Goal: Browse casually

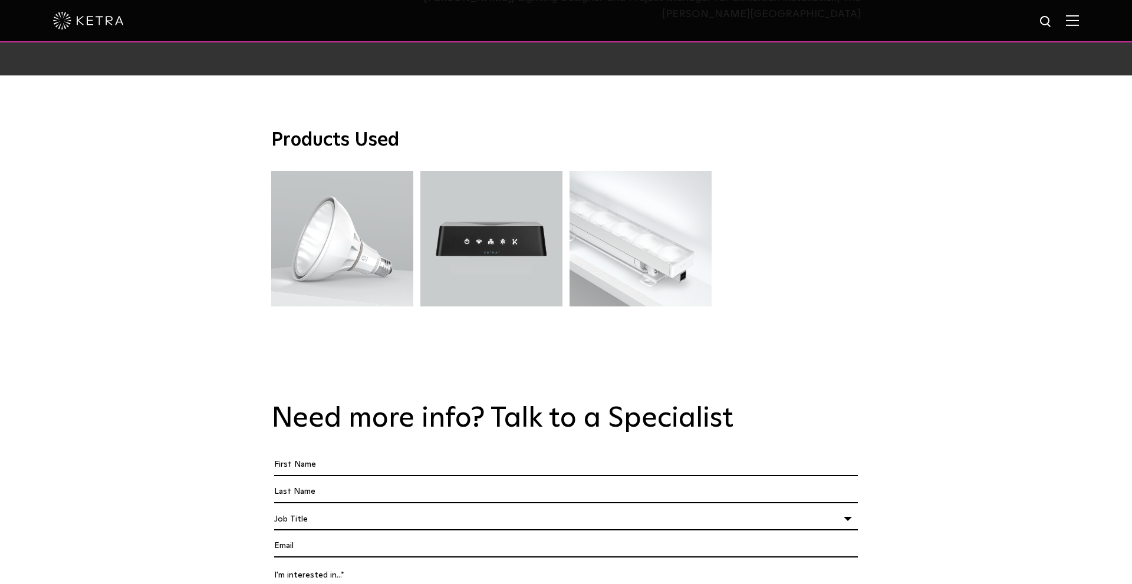
scroll to position [3307, 0]
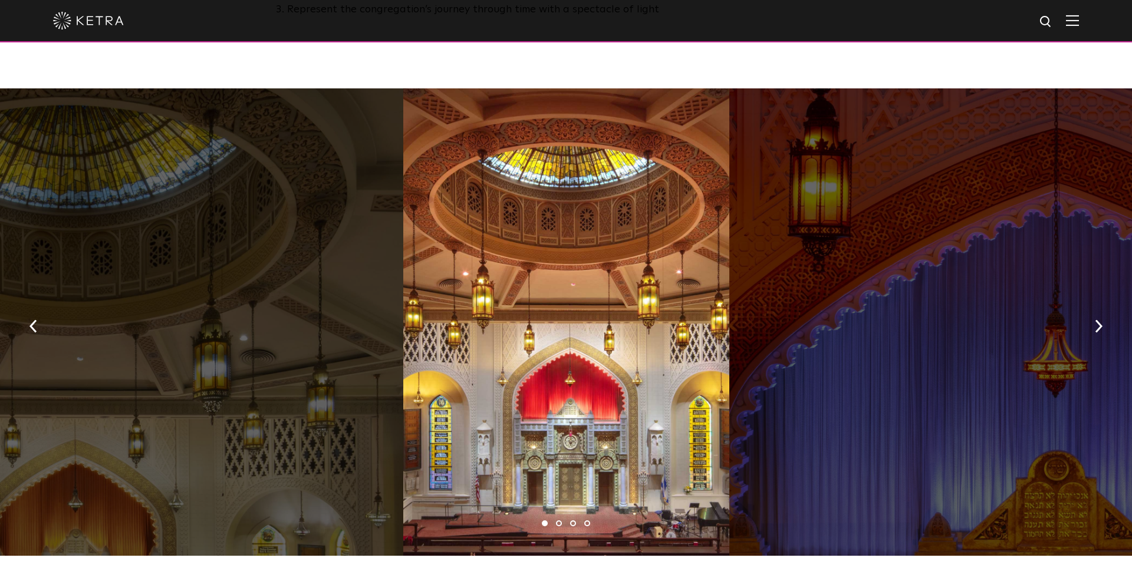
scroll to position [854, 0]
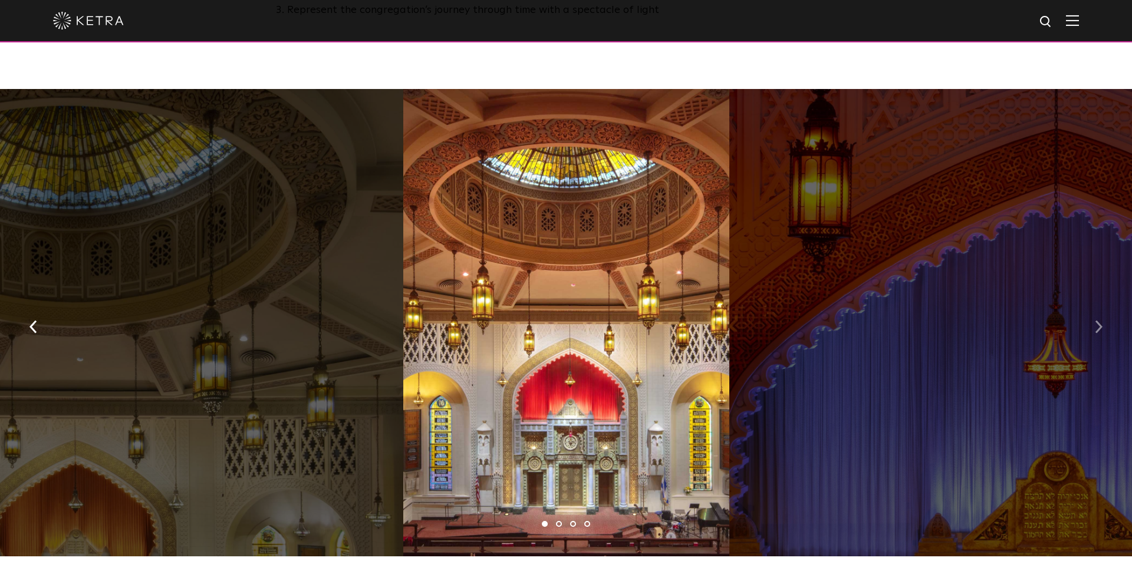
click at [1093, 305] on button "button" at bounding box center [1098, 325] width 25 height 41
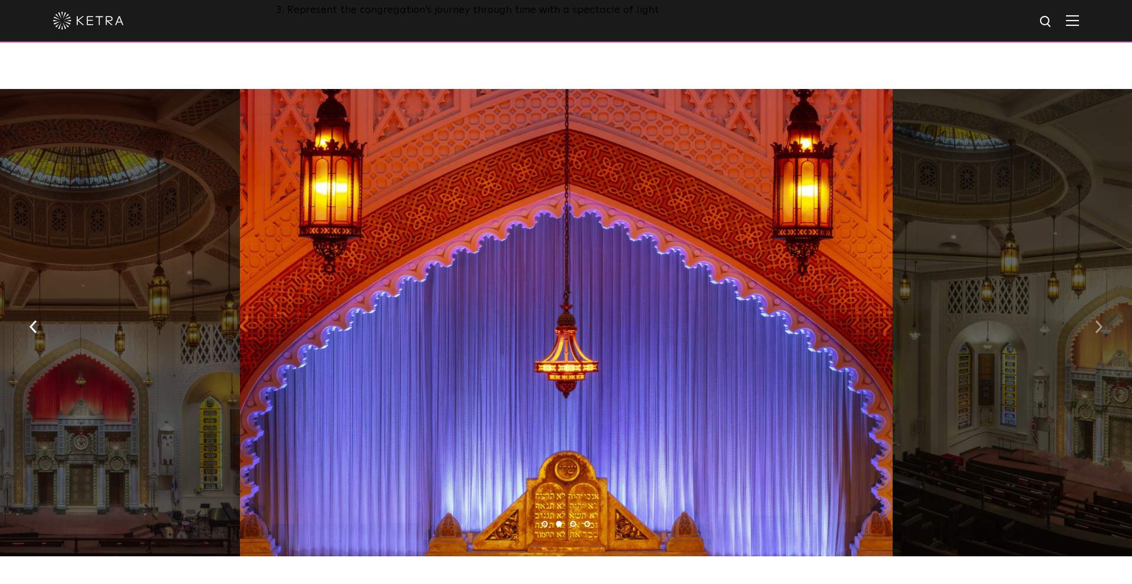
click at [1093, 305] on button "button" at bounding box center [1098, 325] width 25 height 41
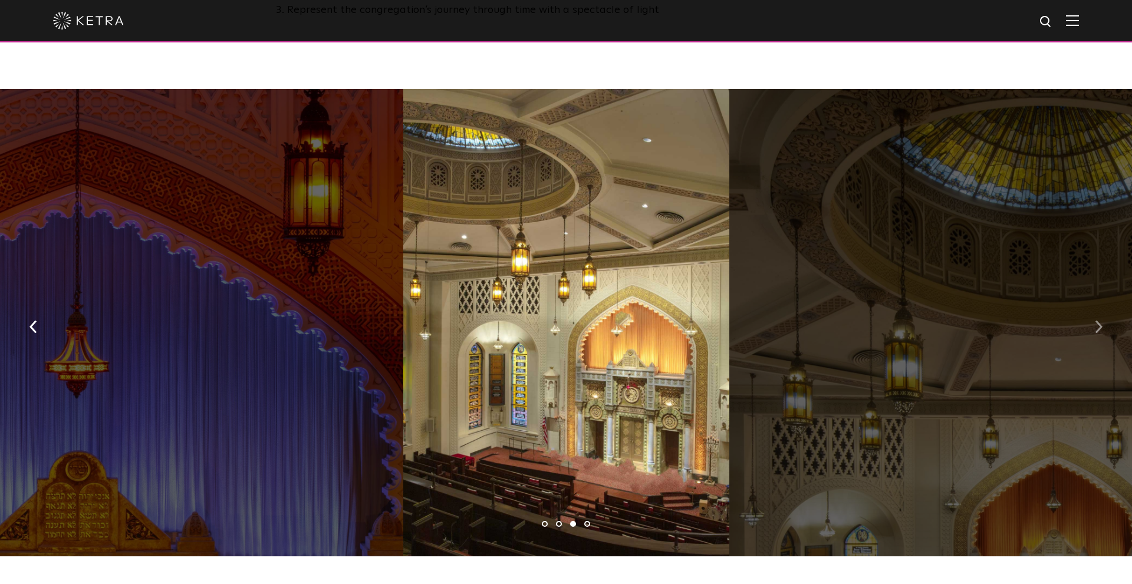
click at [1093, 305] on button "button" at bounding box center [1098, 325] width 25 height 41
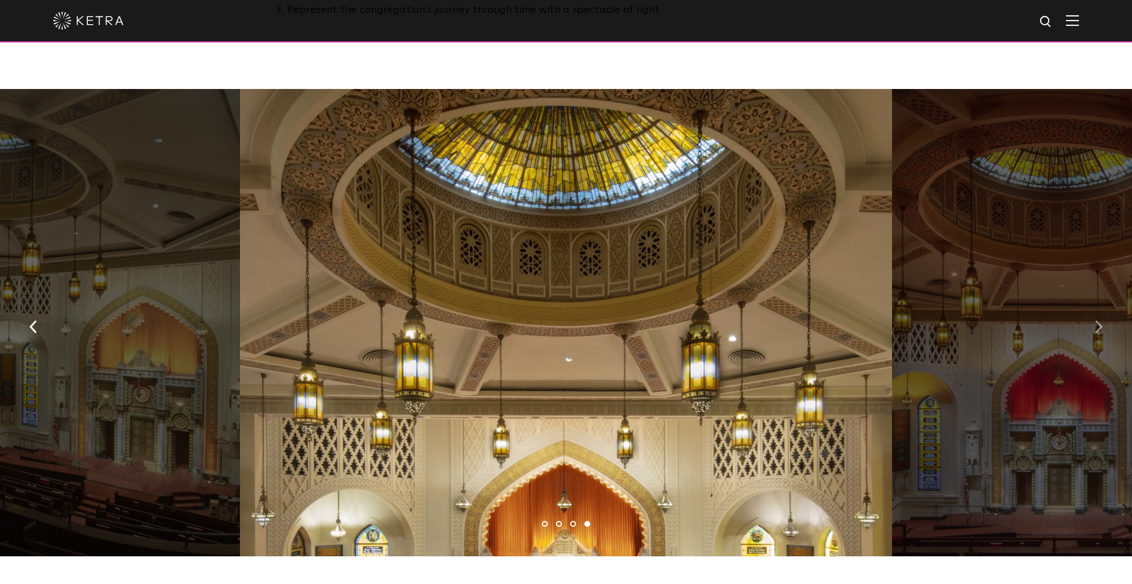
click at [1093, 305] on button "button" at bounding box center [1098, 325] width 25 height 41
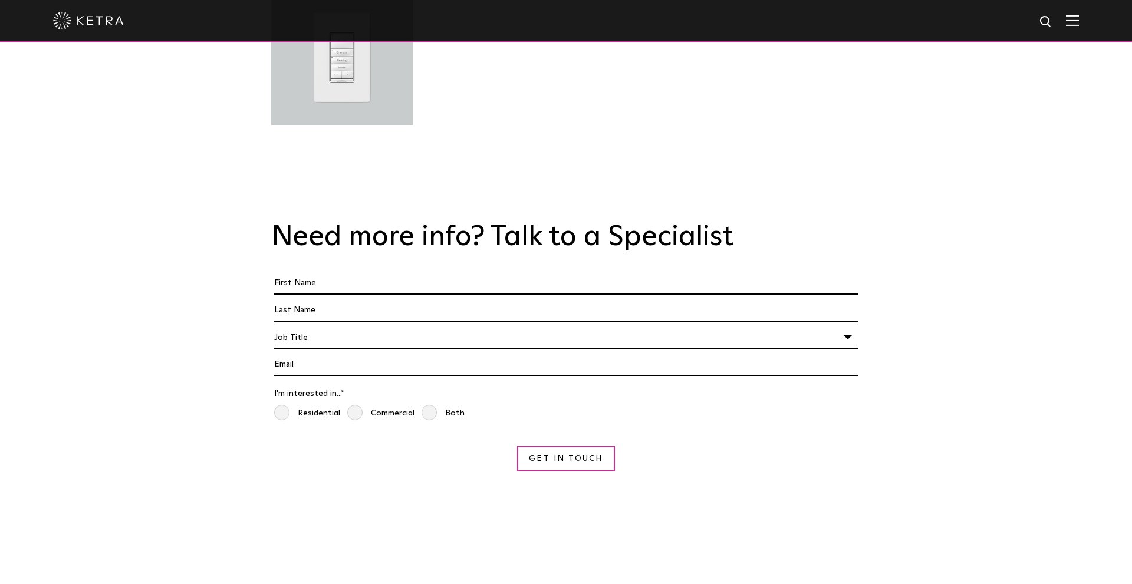
scroll to position [3694, 0]
